Goal: Information Seeking & Learning: Check status

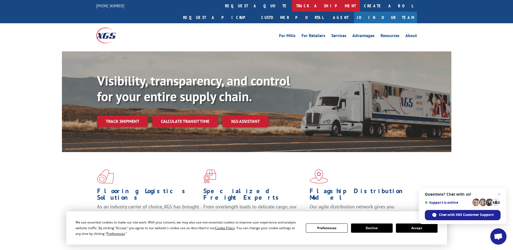
click at [292, 5] on link "track a shipment" at bounding box center [326, 6] width 68 height 12
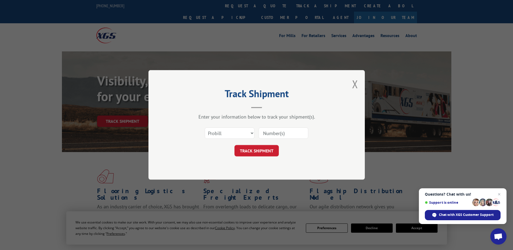
click at [270, 131] on input at bounding box center [284, 133] width 50 height 11
type input "250917J1"
click at [253, 151] on button "TRACK SHIPMENT" at bounding box center [256, 150] width 44 height 11
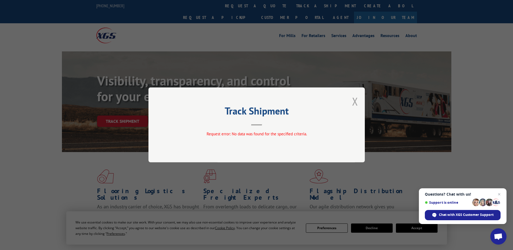
click at [354, 100] on button "Close modal" at bounding box center [355, 101] width 6 height 14
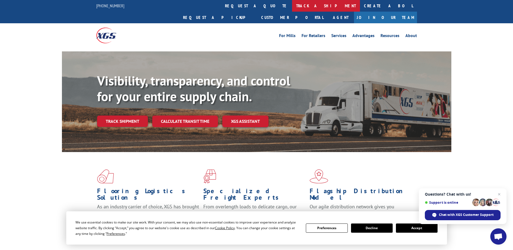
click at [292, 5] on link "track a shipment" at bounding box center [326, 6] width 68 height 12
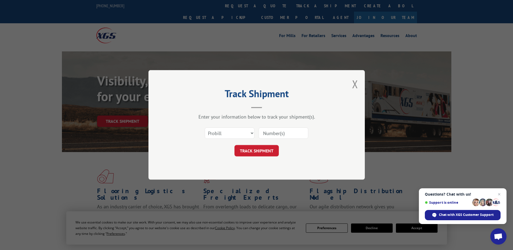
click at [276, 135] on input at bounding box center [284, 133] width 50 height 11
paste input "250917J1"
type input "250917J1"
click at [254, 150] on button "TRACK SHIPMENT" at bounding box center [256, 150] width 44 height 11
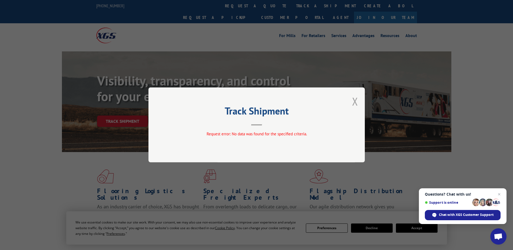
click at [355, 100] on button "Close modal" at bounding box center [355, 101] width 6 height 14
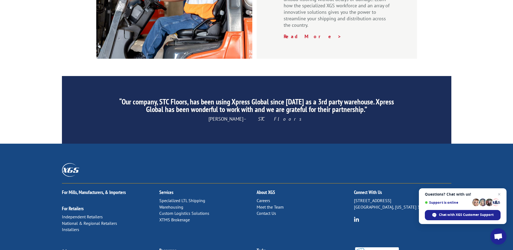
scroll to position [821, 0]
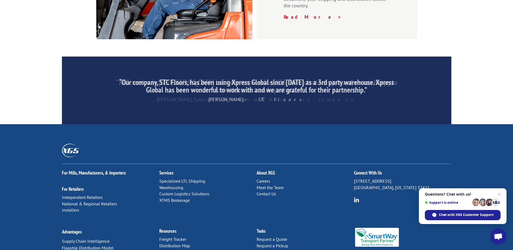
click at [168, 236] on link "Freight Tracker" at bounding box center [172, 238] width 27 height 5
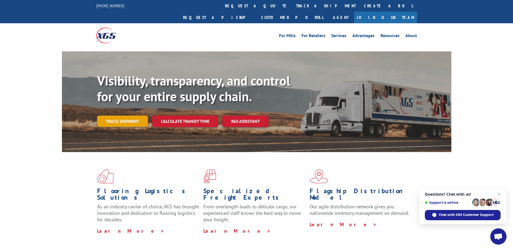
click at [118, 115] on link "Track shipment" at bounding box center [122, 120] width 51 height 11
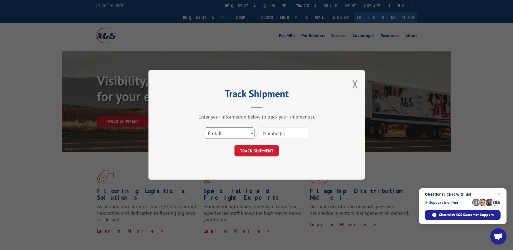
click at [252, 133] on select "Select category... Probill BOL PO" at bounding box center [230, 133] width 50 height 11
select select "bol"
click at [205, 128] on select "Select category... Probill BOL PO" at bounding box center [230, 133] width 50 height 11
click at [280, 133] on input at bounding box center [284, 133] width 50 height 11
type input "250917J1"
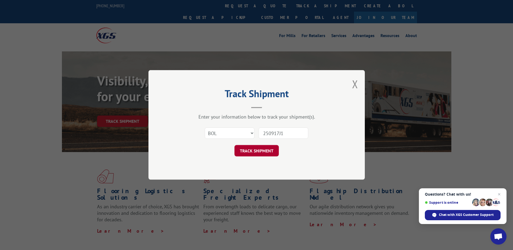
click at [257, 150] on button "TRACK SHIPMENT" at bounding box center [256, 150] width 44 height 11
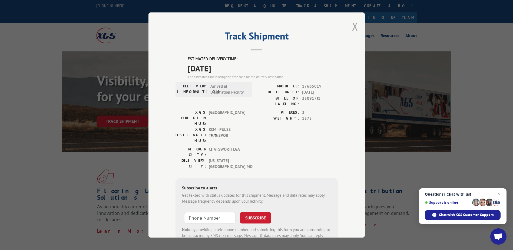
click at [353, 25] on button "Close modal" at bounding box center [355, 26] width 6 height 14
